Goal: Information Seeking & Learning: Learn about a topic

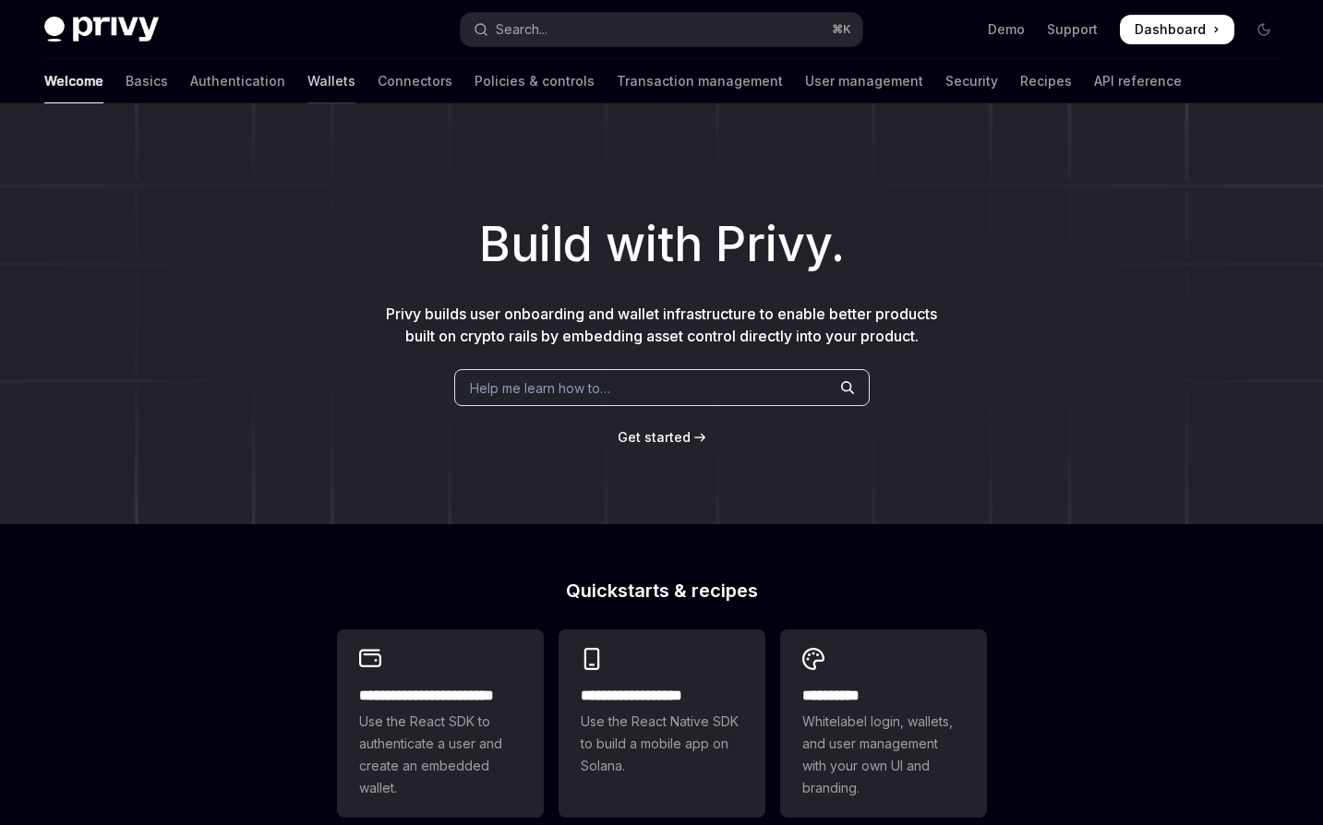
click at [307, 81] on link "Wallets" at bounding box center [331, 81] width 48 height 44
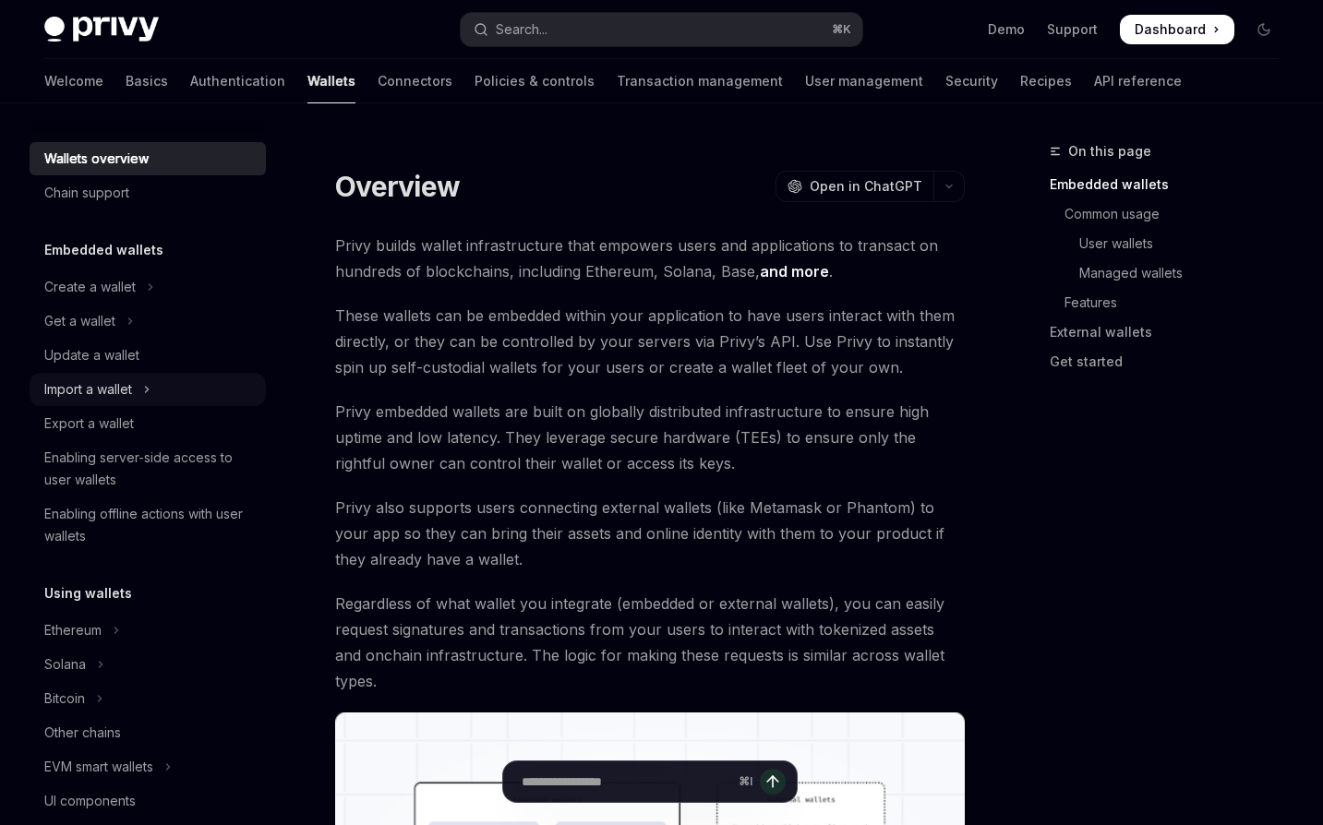
click at [145, 383] on icon "Toggle Import a wallet section" at bounding box center [146, 390] width 7 height 22
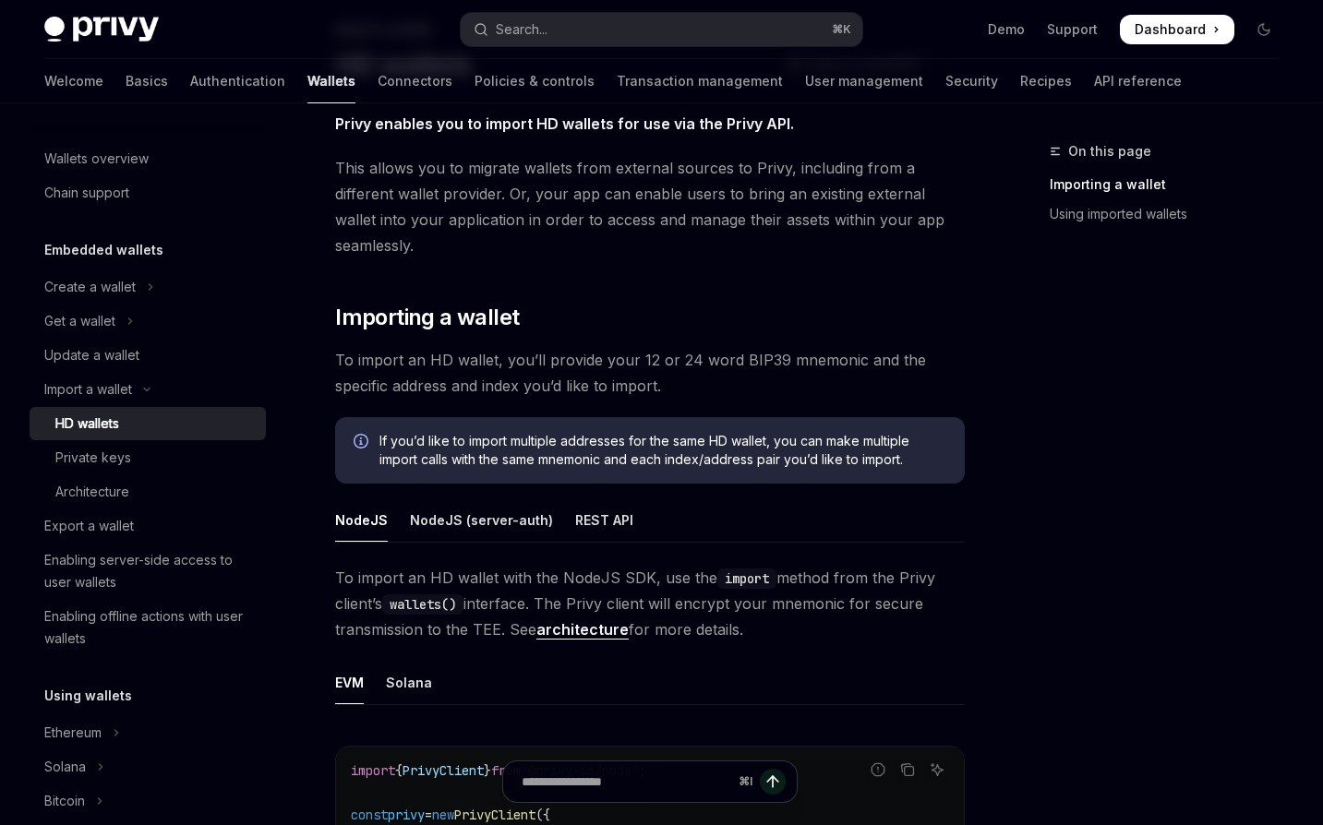
scroll to position [145, 0]
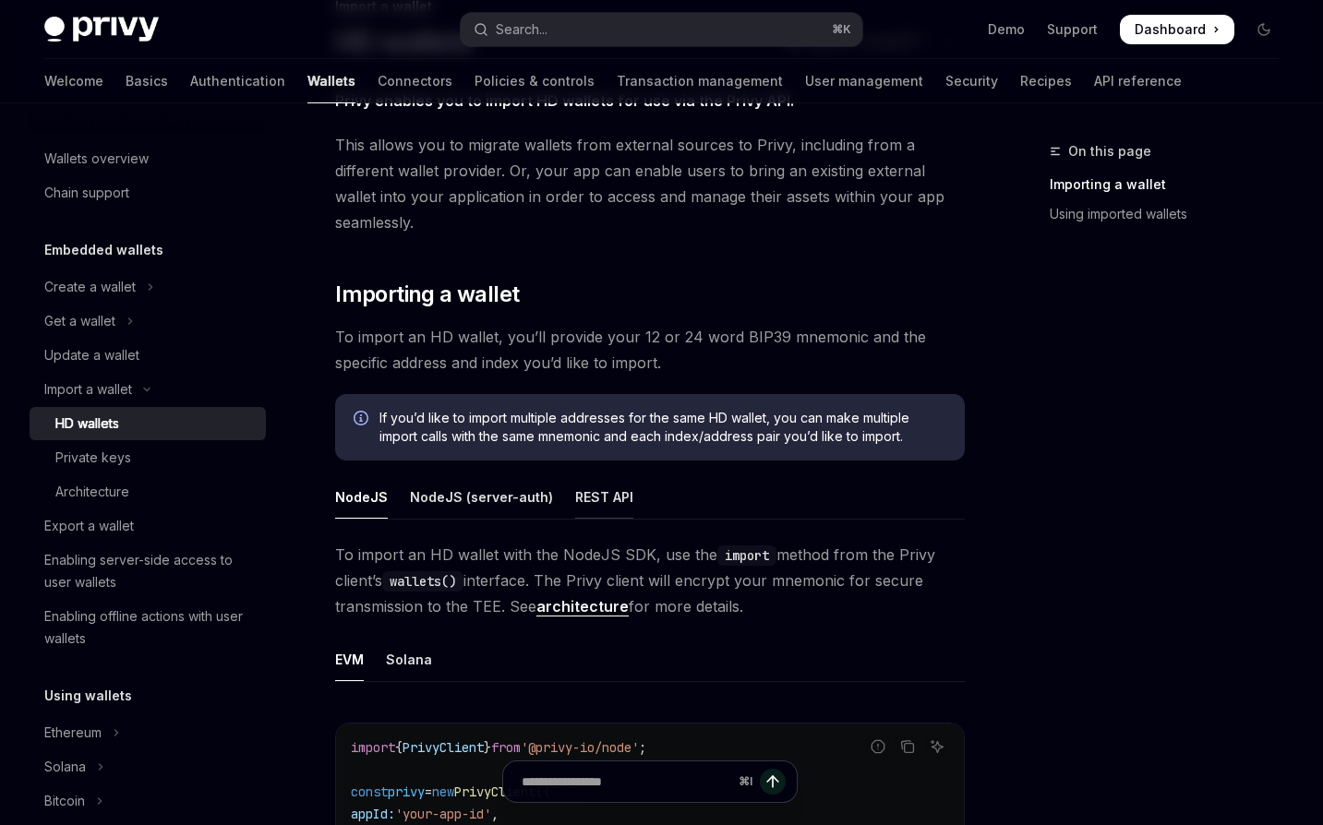
click at [579, 500] on div "REST API" at bounding box center [604, 497] width 58 height 43
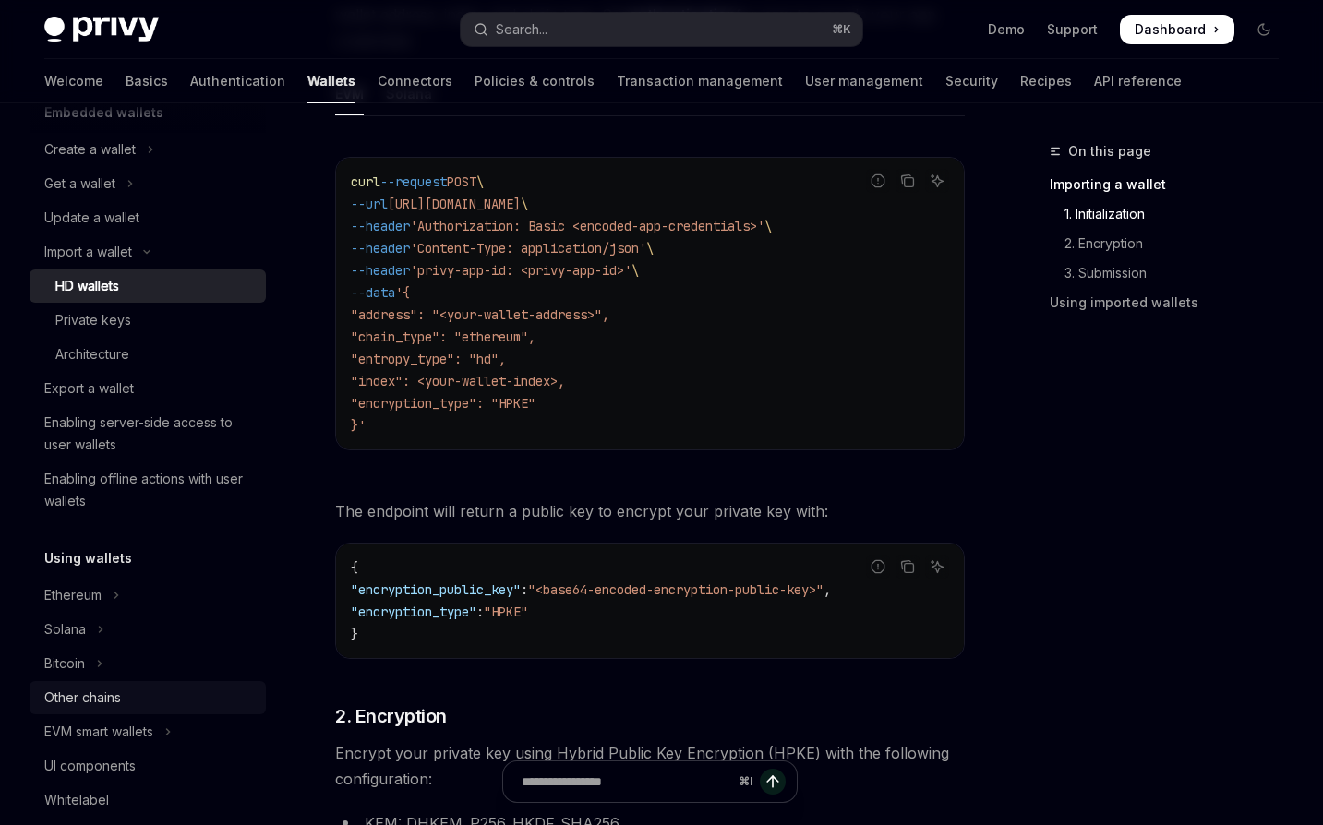
scroll to position [139, 0]
click at [110, 695] on div "Other chains" at bounding box center [82, 697] width 77 height 22
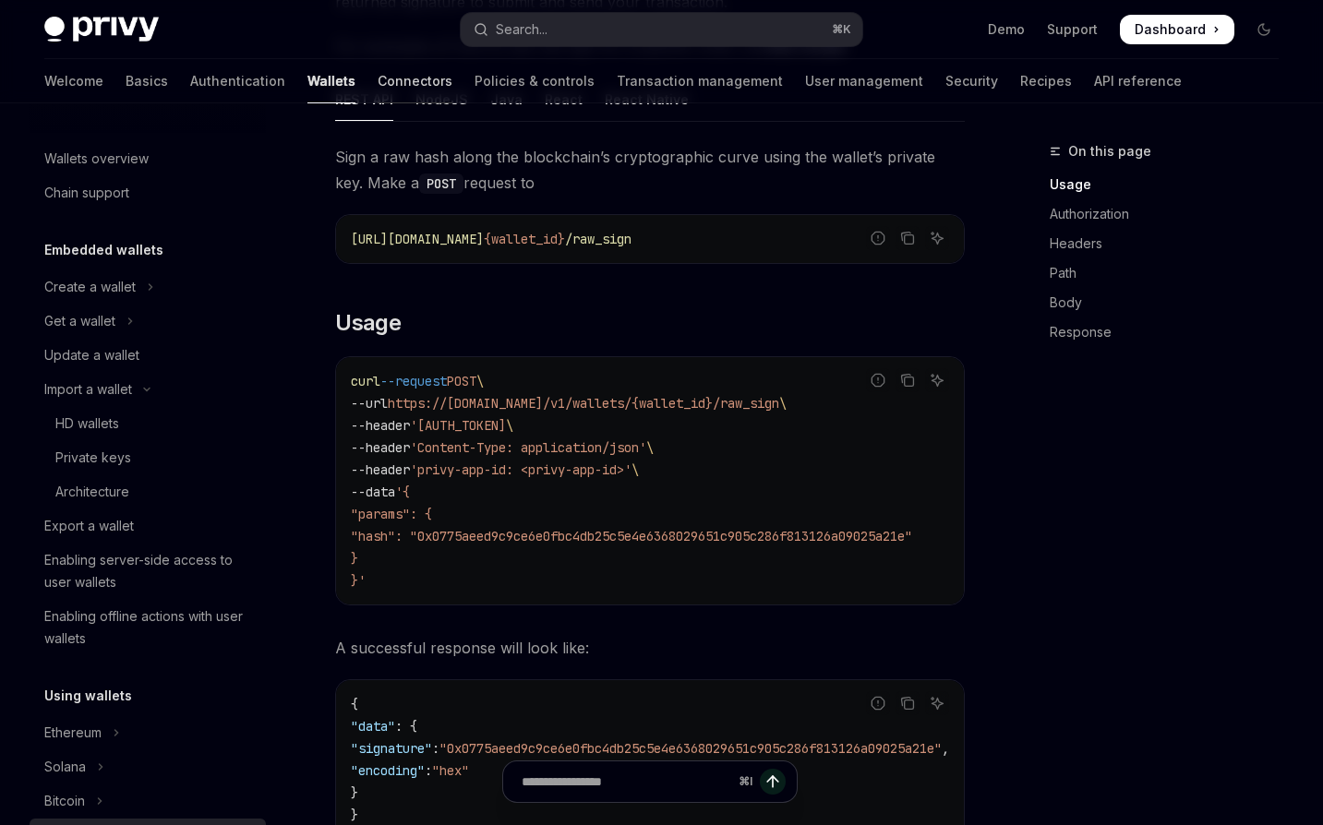
click at [378, 81] on link "Connectors" at bounding box center [415, 81] width 75 height 44
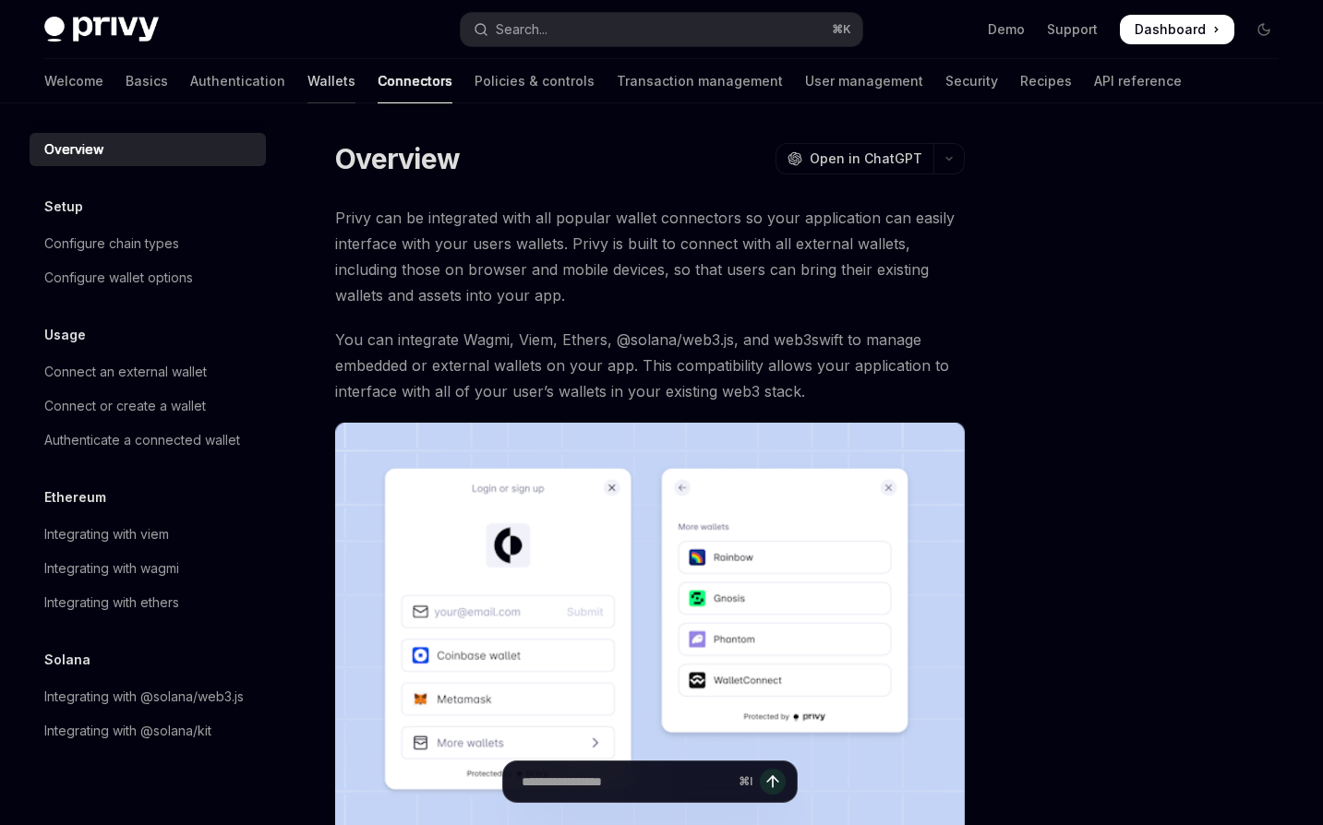
click at [307, 82] on link "Wallets" at bounding box center [331, 81] width 48 height 44
type textarea "*"
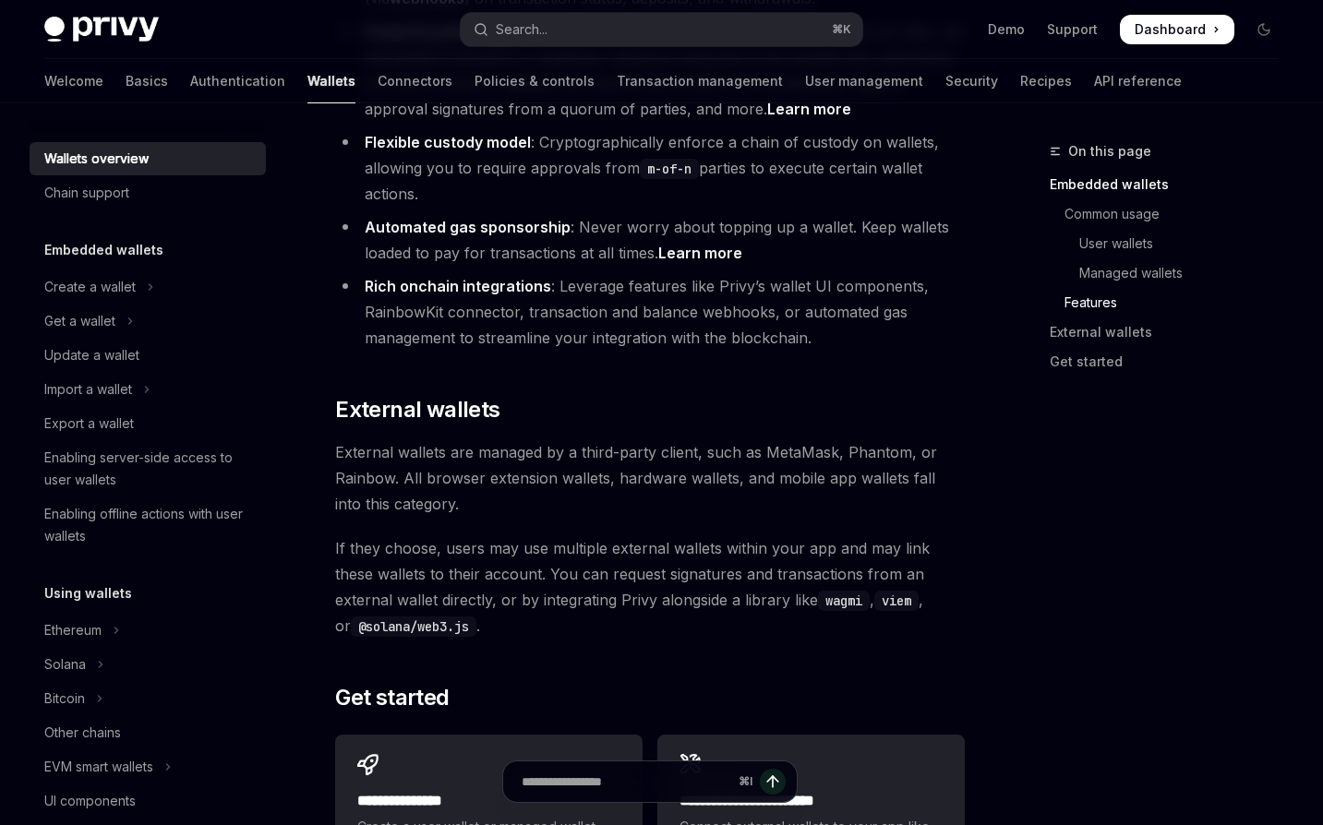
scroll to position [2545, 0]
